Goal: Find specific page/section: Find specific page/section

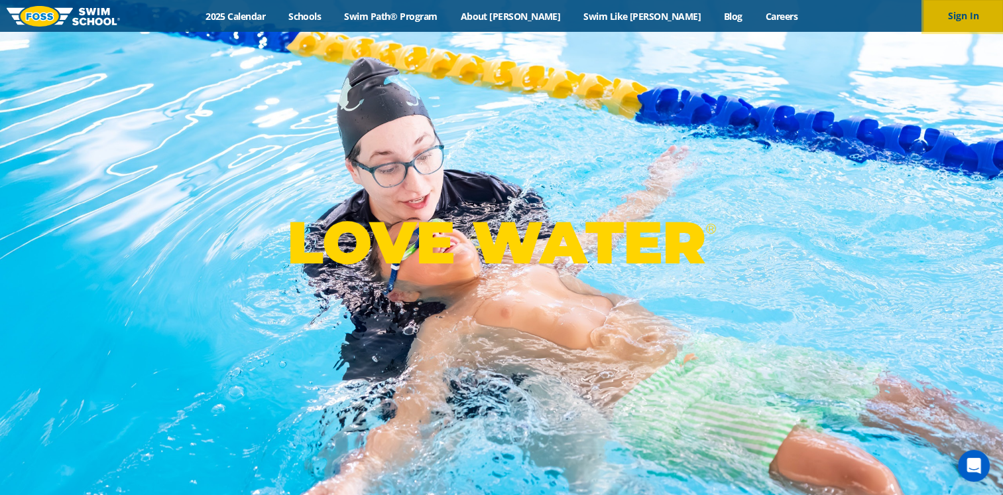
click at [965, 28] on button "Sign In" at bounding box center [964, 16] width 80 height 32
drag, startPoint x: 0, startPoint y: 0, endPoint x: 287, endPoint y: 14, distance: 287.4
click at [277, 14] on link "2025 Calendar" at bounding box center [235, 16] width 83 height 13
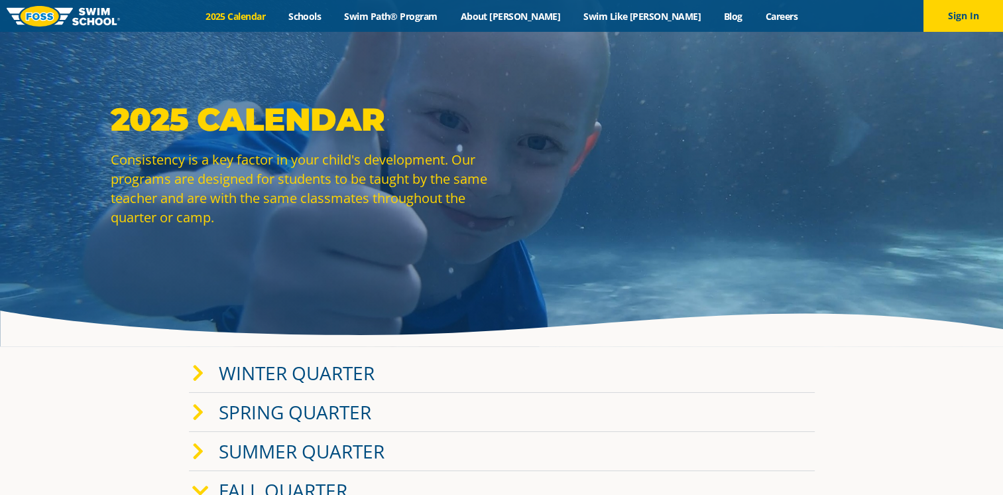
click at [40, 8] on img at bounding box center [63, 16] width 113 height 21
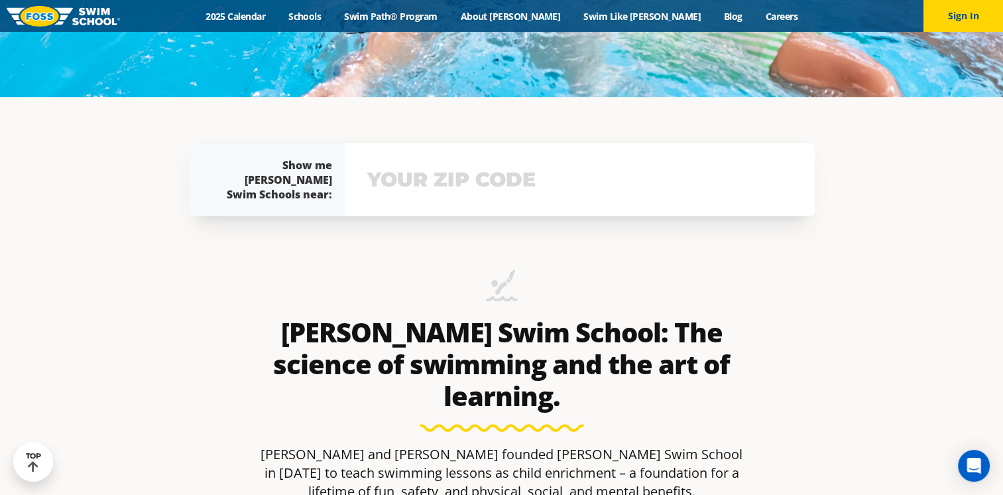
click at [431, 178] on input "text" at bounding box center [580, 179] width 432 height 38
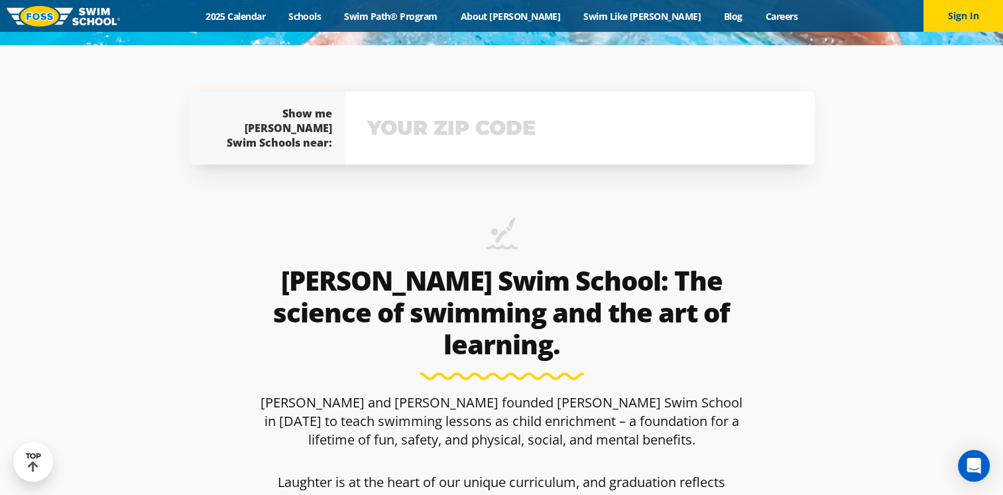
scroll to position [475, 0]
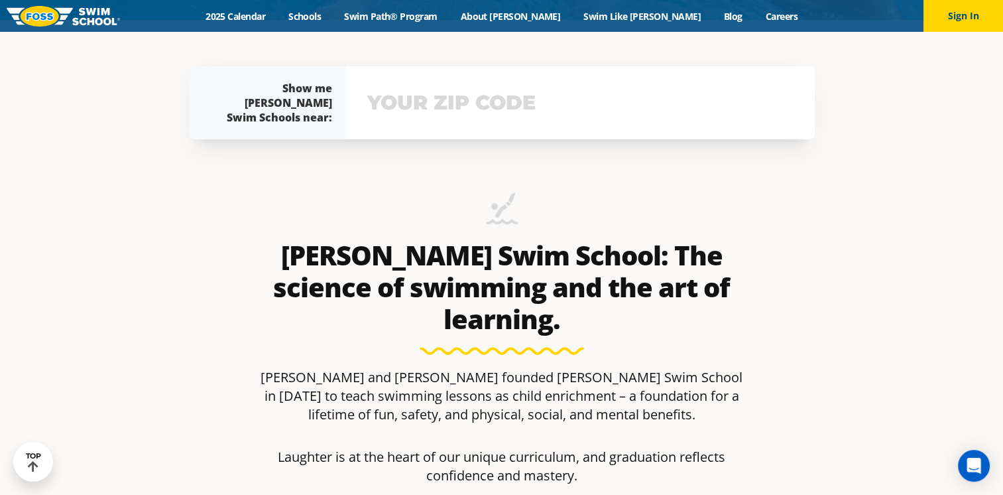
click at [428, 105] on input "text" at bounding box center [580, 103] width 432 height 38
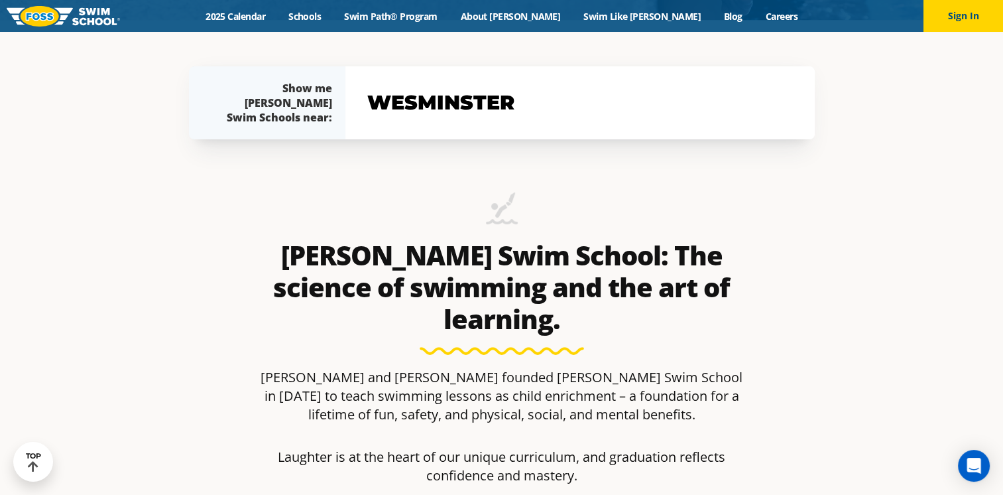
click at [513, 109] on input "wesminster" at bounding box center [580, 103] width 432 height 38
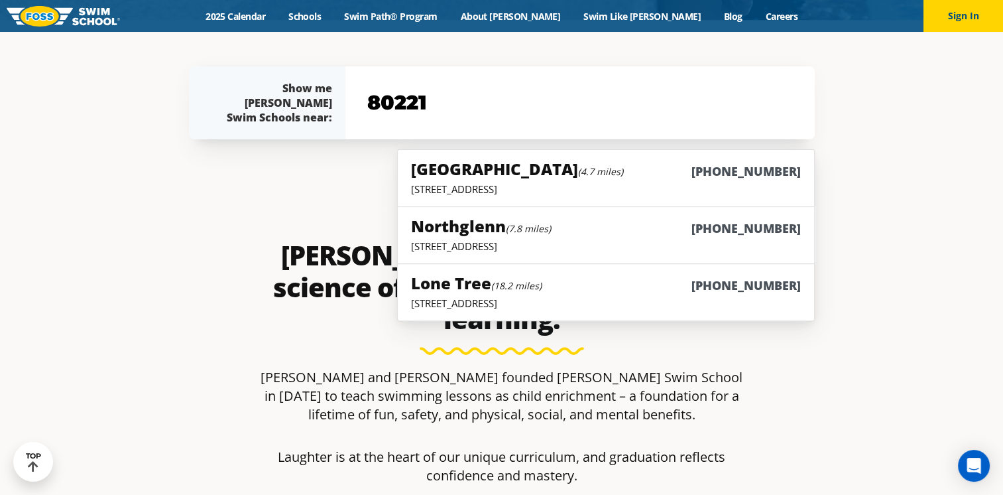
type input "80221"
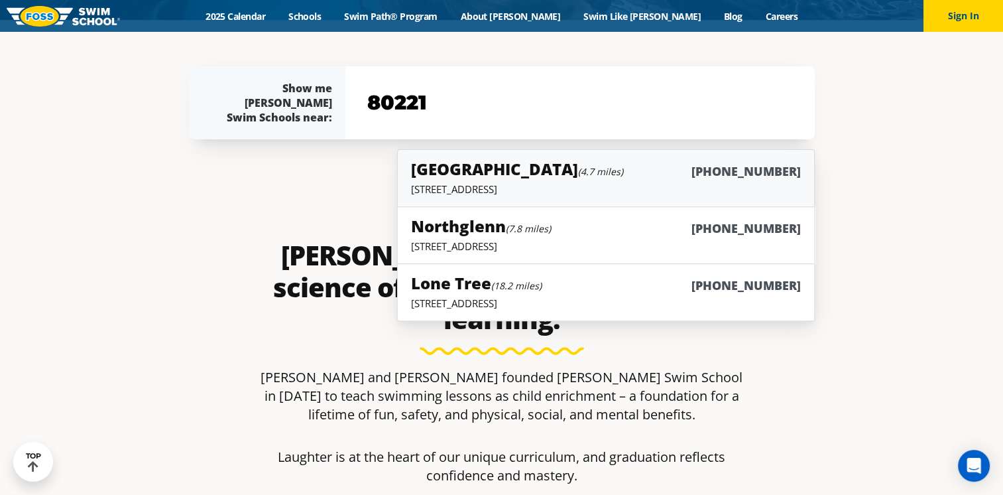
click at [679, 182] on p "6815 W. 88th Avenue, Westminster, CO 80020" at bounding box center [605, 188] width 389 height 13
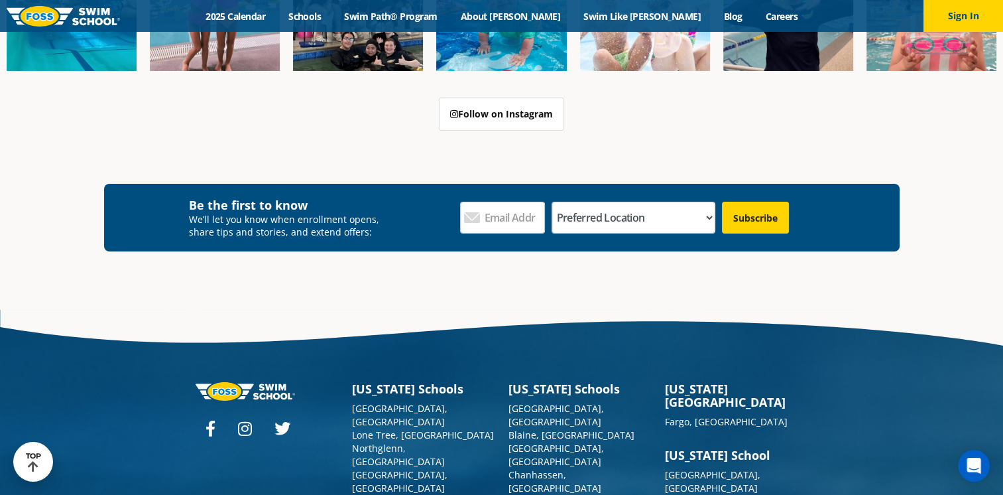
scroll to position [4803, 0]
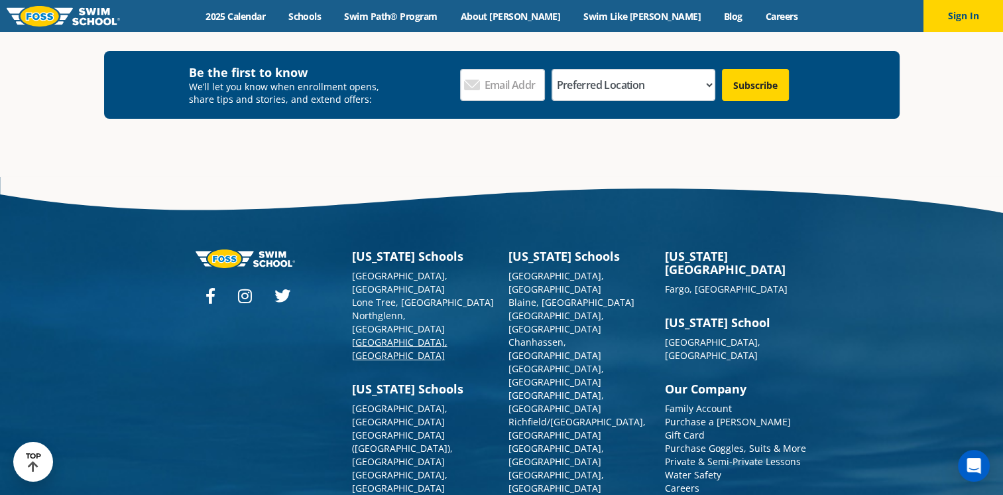
click at [386, 335] on link "[GEOGRAPHIC_DATA], [GEOGRAPHIC_DATA]" at bounding box center [399, 348] width 95 height 26
